Goal: Information Seeking & Learning: Learn about a topic

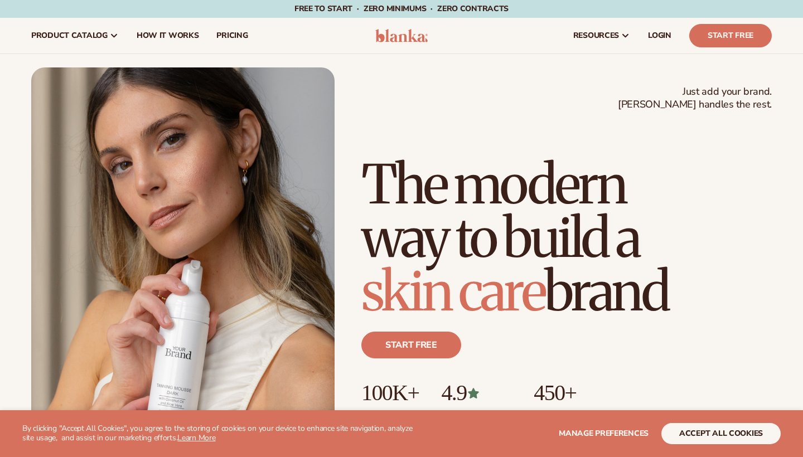
click at [712, 433] on button "accept all cookies" at bounding box center [721, 433] width 119 height 21
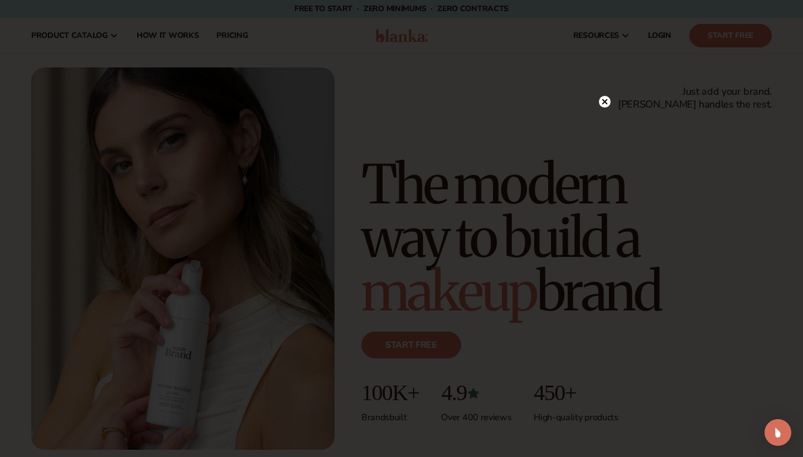
click at [607, 102] on circle at bounding box center [605, 102] width 12 height 12
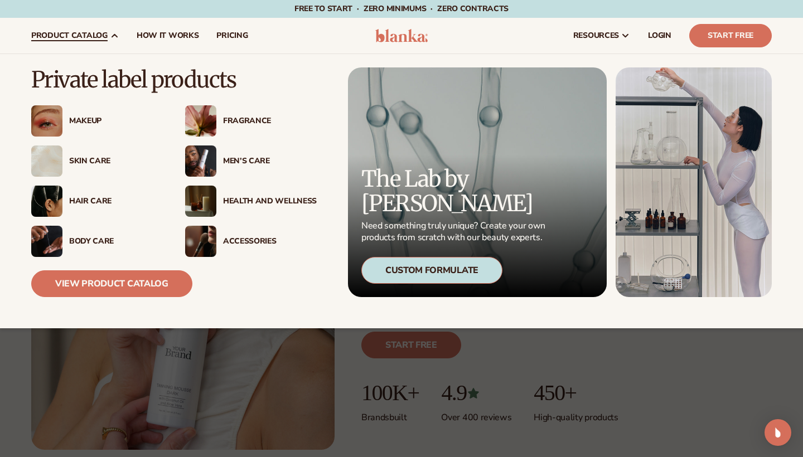
click at [83, 124] on div "Makeup" at bounding box center [116, 121] width 94 height 9
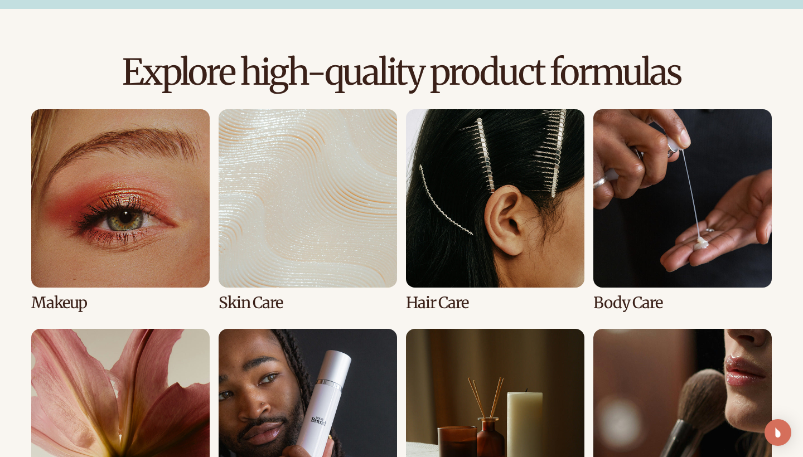
scroll to position [768, 0]
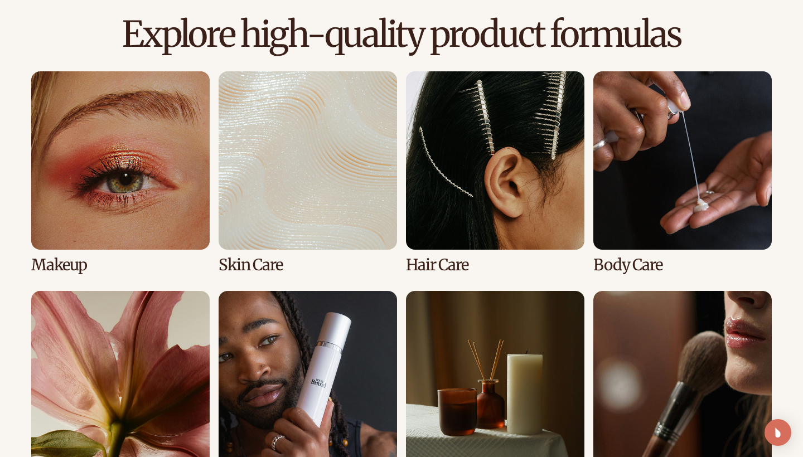
click at [176, 142] on link "1 / 8" at bounding box center [120, 172] width 179 height 203
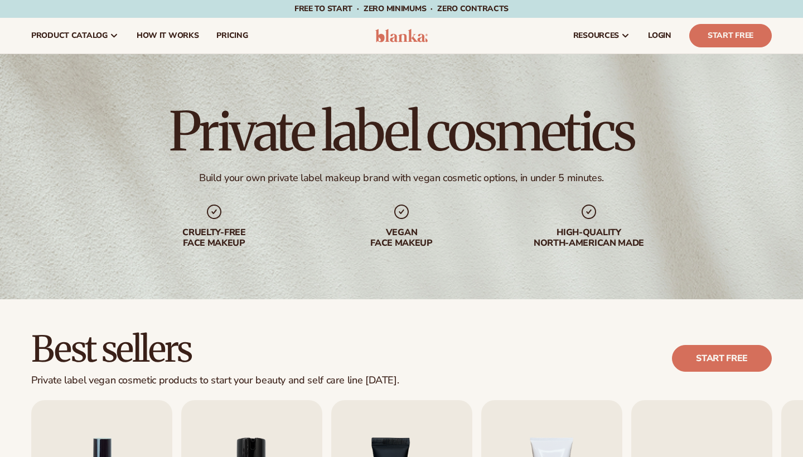
scroll to position [172, 0]
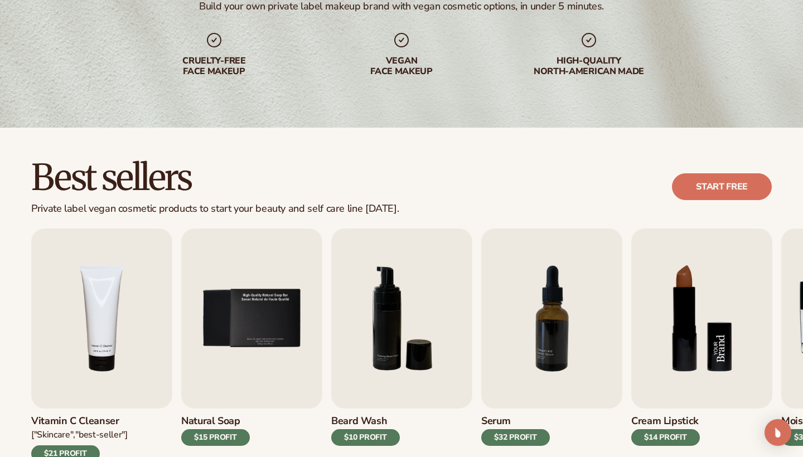
click at [658, 301] on img "8 / 9" at bounding box center [701, 319] width 141 height 180
click at [719, 273] on img "8 / 9" at bounding box center [701, 319] width 141 height 180
click at [658, 440] on div "$14 PROFIT" at bounding box center [665, 438] width 69 height 17
click at [699, 312] on img "8 / 9" at bounding box center [701, 319] width 141 height 180
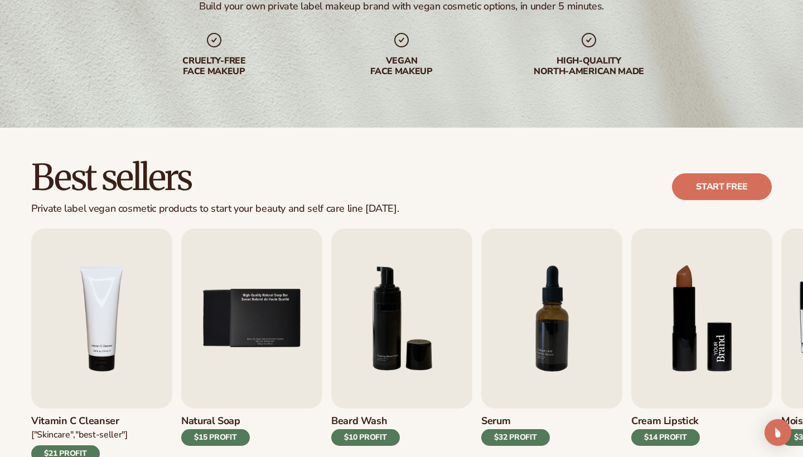
click at [699, 312] on img "8 / 9" at bounding box center [701, 319] width 141 height 180
click at [682, 334] on img "8 / 9" at bounding box center [701, 319] width 141 height 180
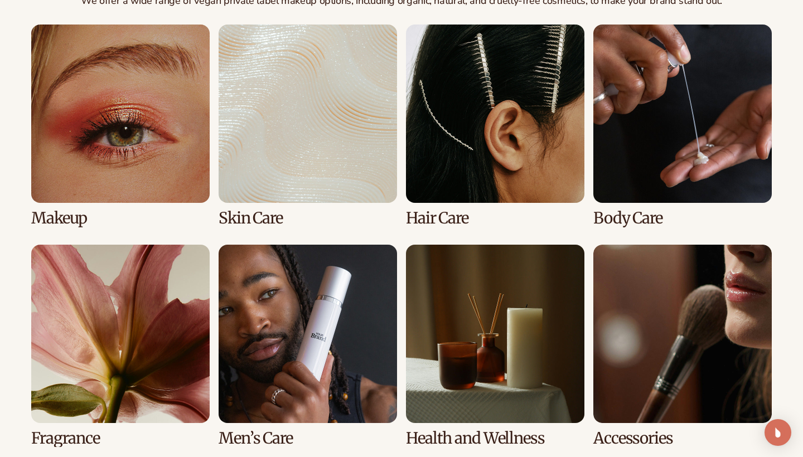
scroll to position [986, 0]
